Goal: Transaction & Acquisition: Download file/media

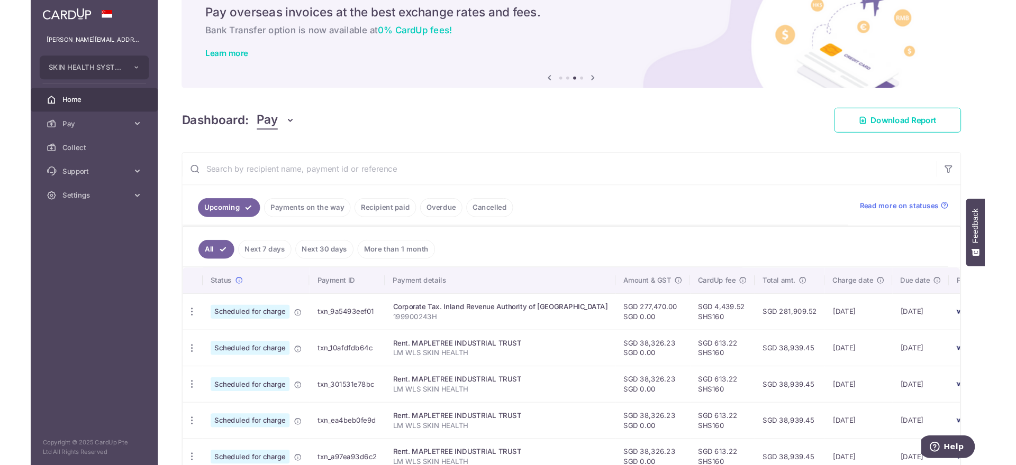
scroll to position [44, 0]
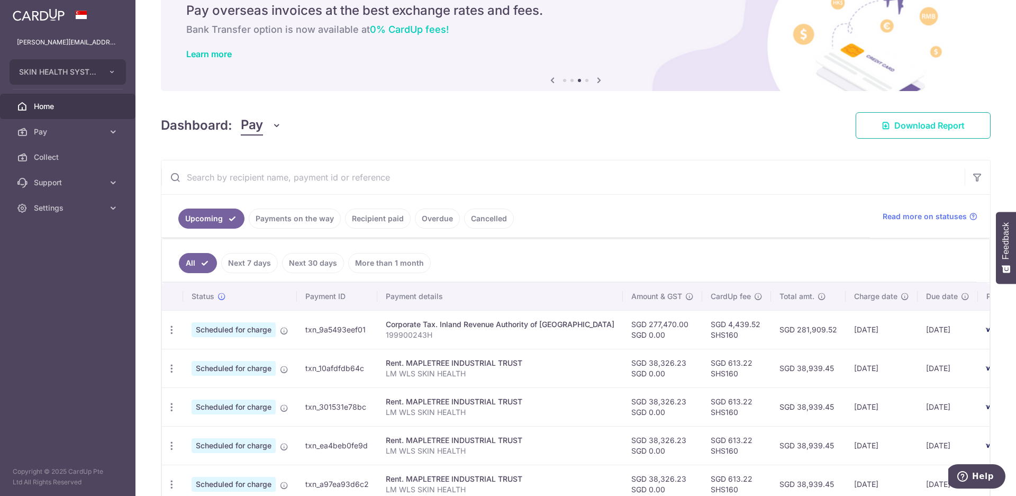
click at [938, 128] on span "Download Report" at bounding box center [929, 125] width 70 height 13
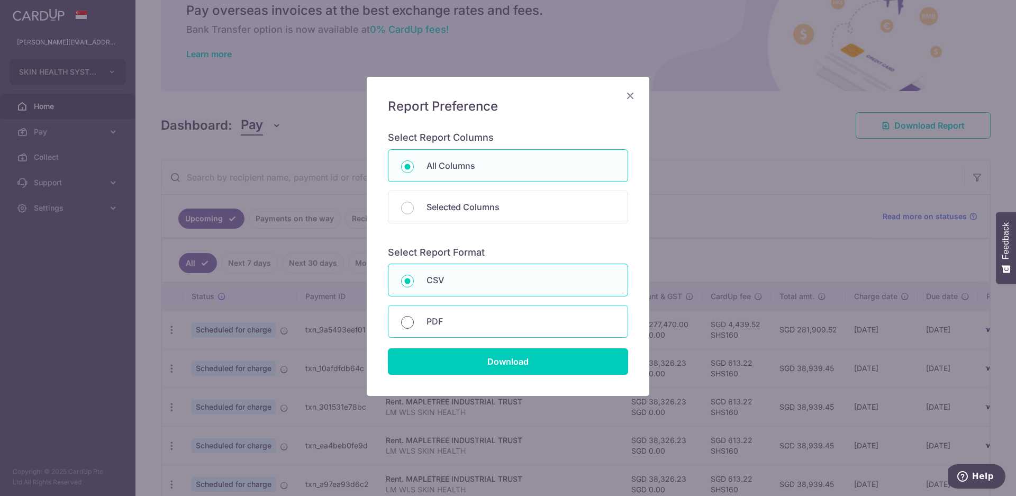
click at [406, 326] on input "PDF" at bounding box center [407, 322] width 13 height 13
radio input "true"
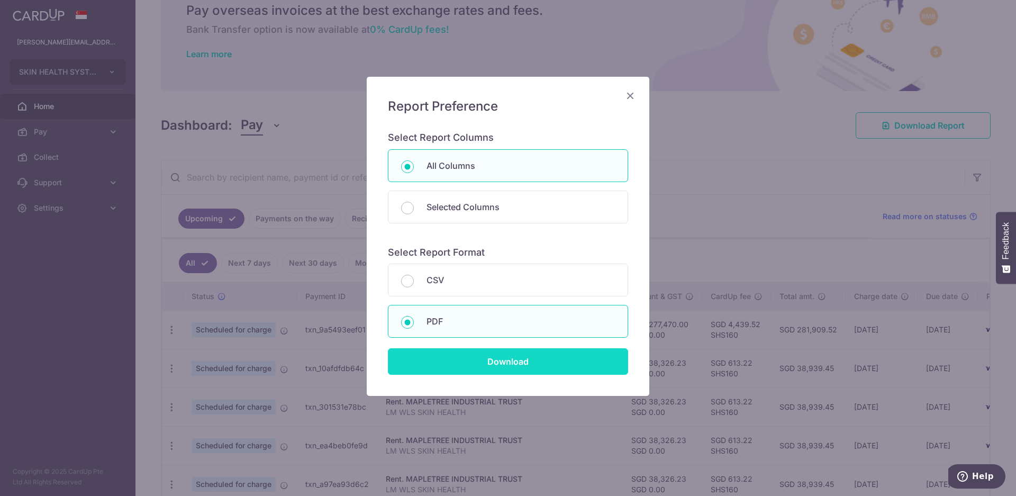
click at [450, 366] on input "Download" at bounding box center [508, 361] width 240 height 26
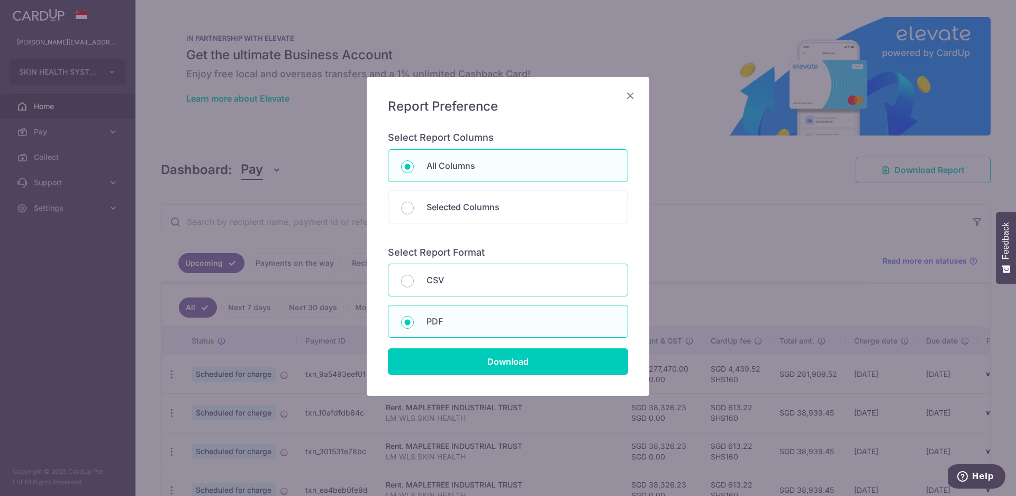
click at [423, 282] on div "CSV" at bounding box center [508, 279] width 240 height 33
radio input "true"
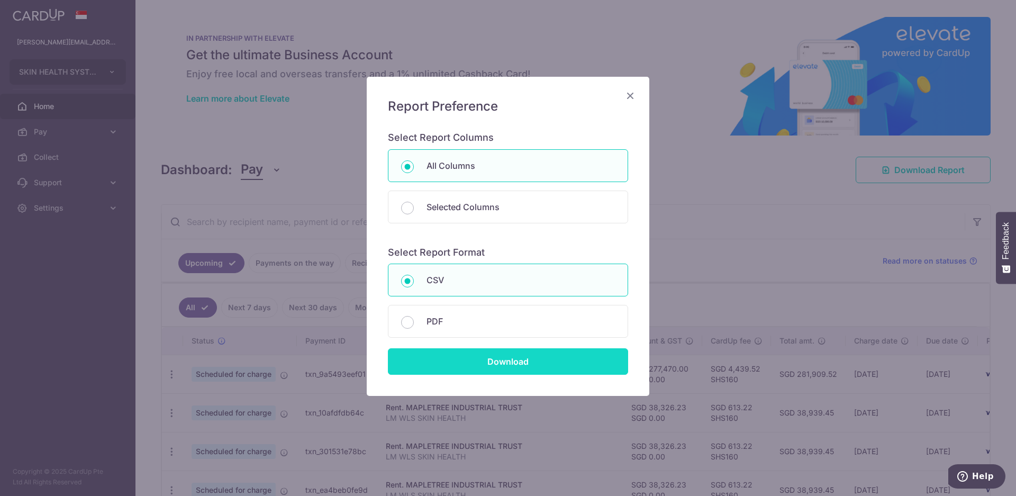
click at [487, 363] on input "Download" at bounding box center [508, 361] width 240 height 26
